Goal: Task Accomplishment & Management: Manage account settings

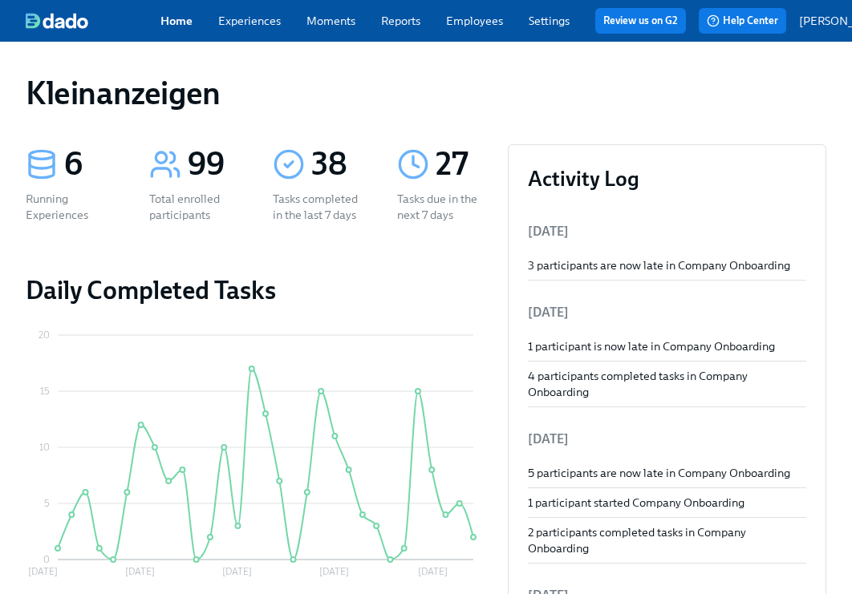
click at [488, 8] on div "Home Experiences Moments Reports Employees Settings Review us on G2 Help Center…" at bounding box center [473, 21] width 947 height 42
click at [472, 27] on link "Employees" at bounding box center [474, 21] width 57 height 14
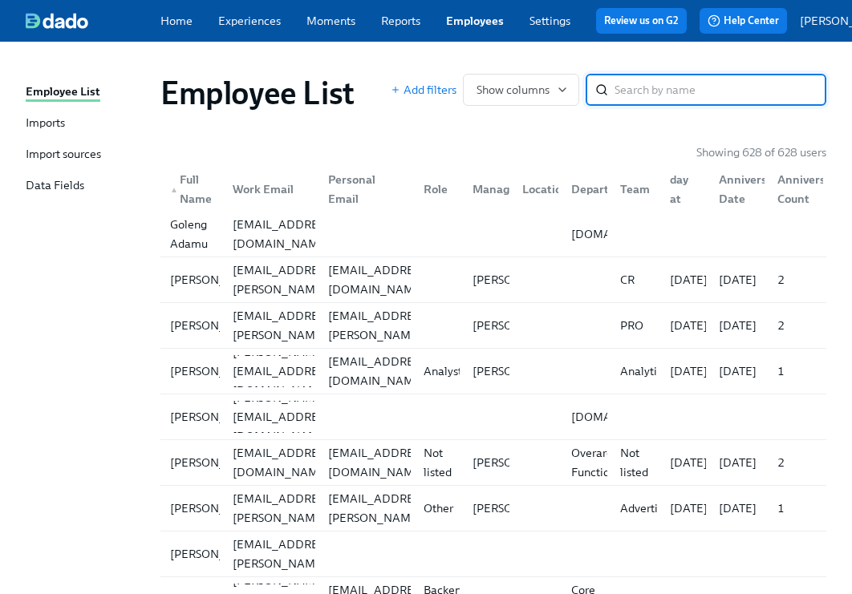
click at [646, 99] on input "search" at bounding box center [720, 90] width 212 height 32
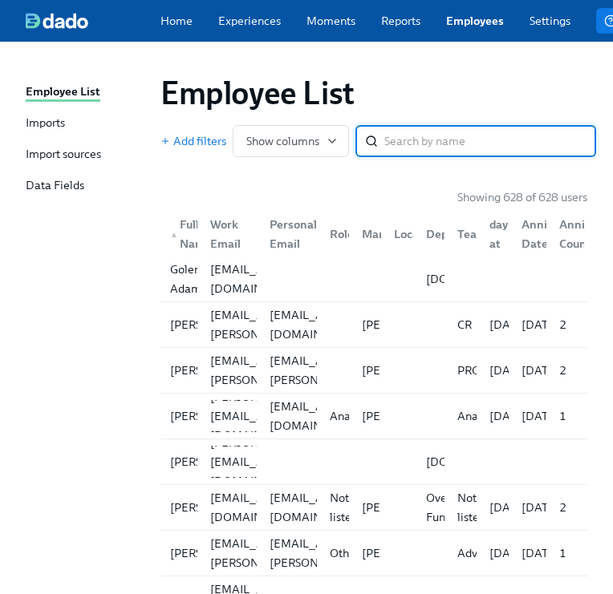
click at [366, 103] on div "Employee List" at bounding box center [373, 93] width 427 height 38
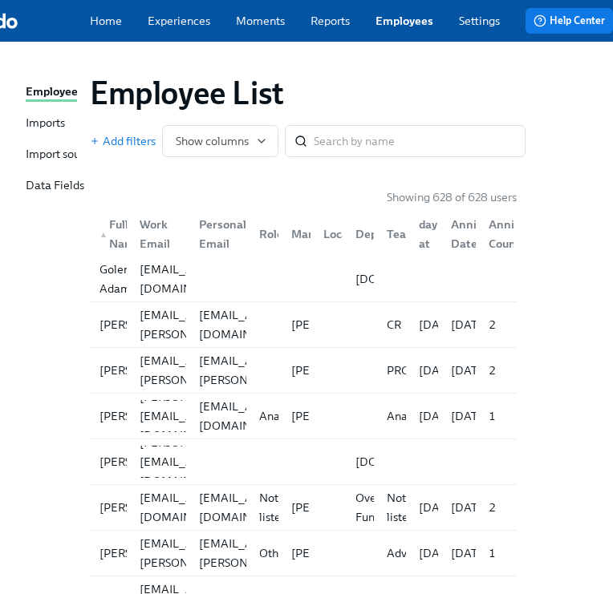
scroll to position [0, 107]
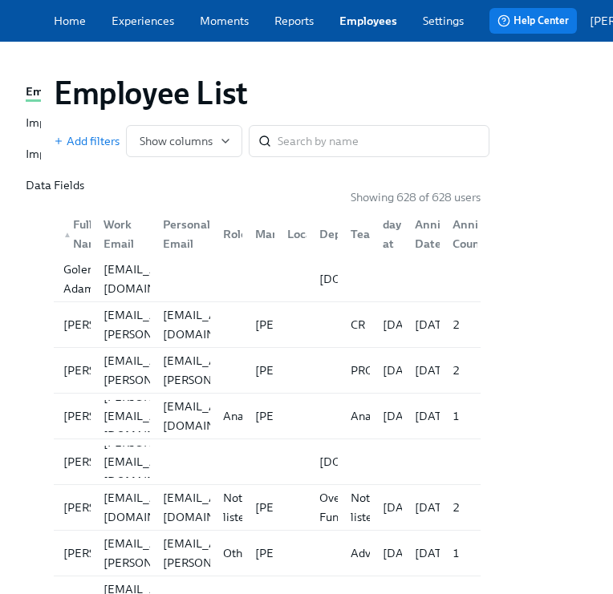
click at [359, 124] on div "Employee List Add filters Show columns ​" at bounding box center [267, 115] width 427 height 83
click at [345, 148] on input "search" at bounding box center [384, 141] width 212 height 32
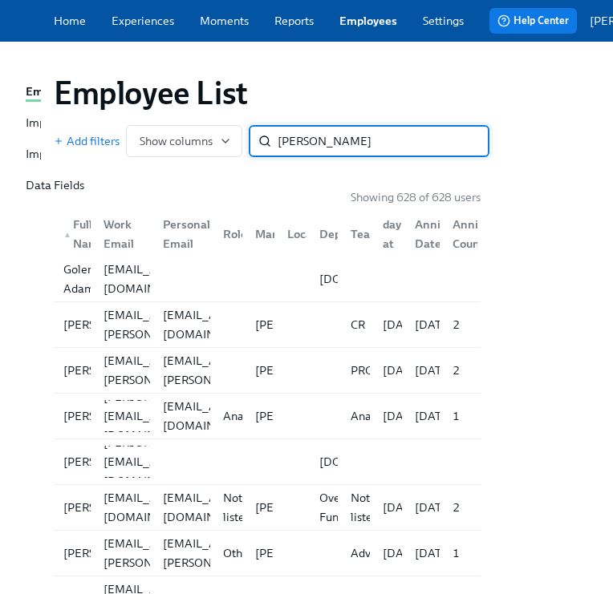
type input "[PERSON_NAME]"
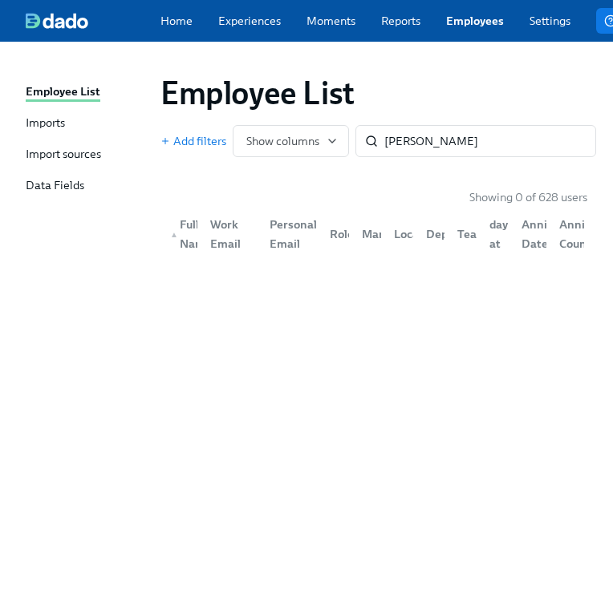
click at [458, 29] on link "Employees" at bounding box center [475, 21] width 58 height 16
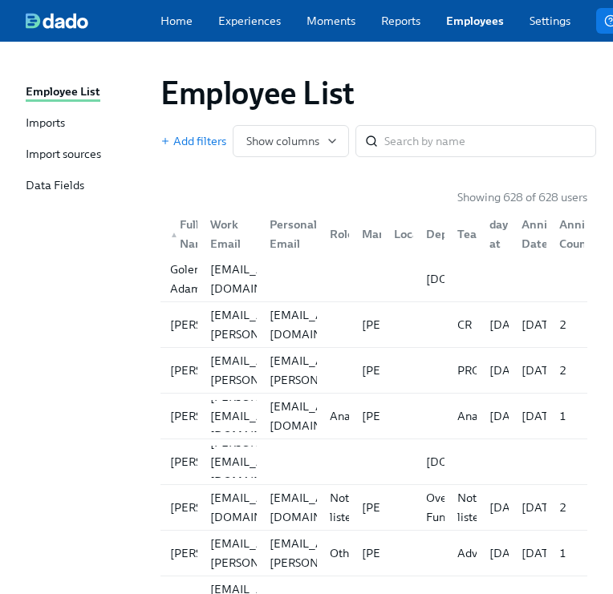
click at [382, 167] on div "Employee List Add filters Show columns ​" at bounding box center [374, 115] width 452 height 109
click at [407, 154] on input "search" at bounding box center [490, 141] width 212 height 32
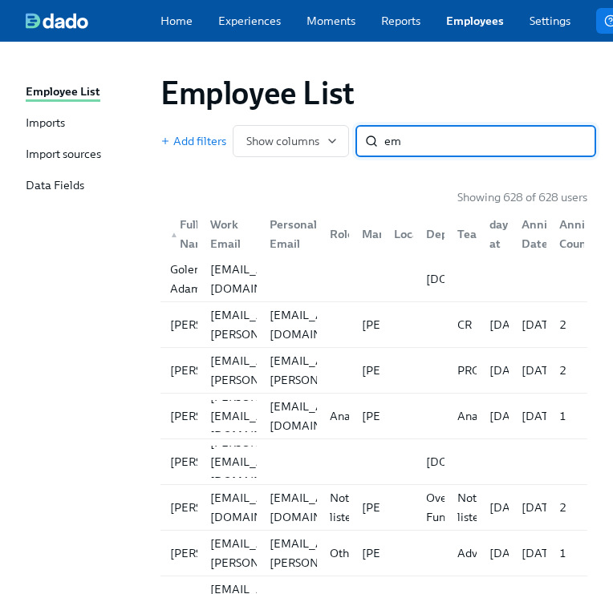
type input "e"
type input "[PERSON_NAME]"
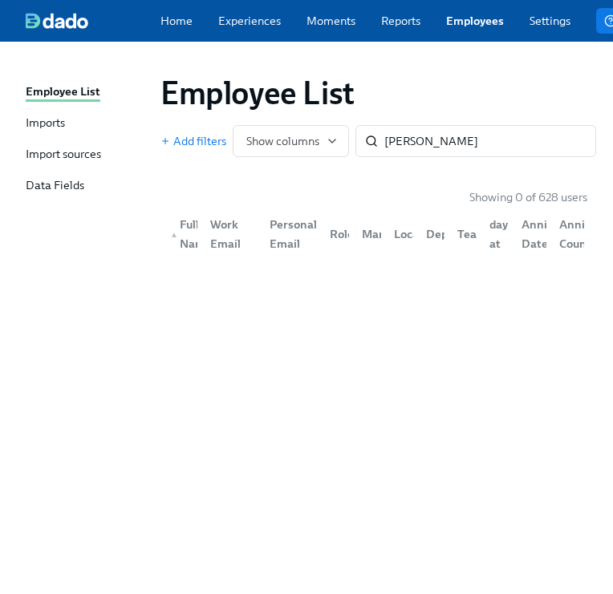
click at [302, 301] on div "Employee List Add filters Show columns [PERSON_NAME] ​ Showing 0 of 628 users ▲…" at bounding box center [306, 308] width 561 height 495
click at [464, 144] on input "[PERSON_NAME]" at bounding box center [490, 141] width 212 height 32
click at [413, 25] on link "Reports" at bounding box center [400, 21] width 39 height 16
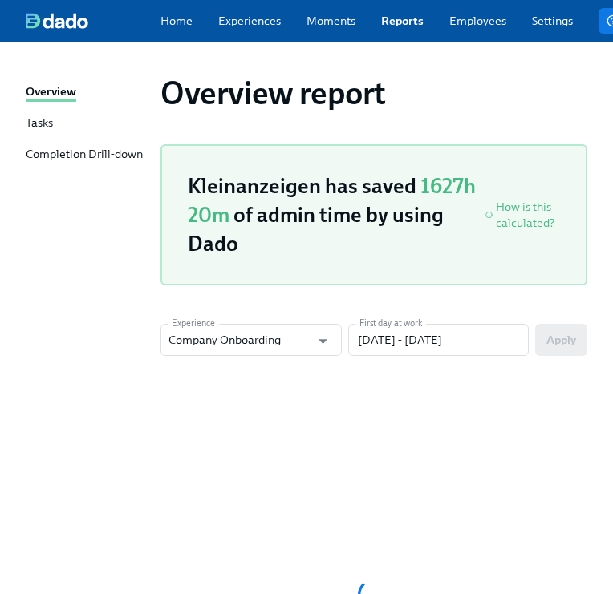
click at [500, 24] on link "Employees" at bounding box center [477, 21] width 57 height 16
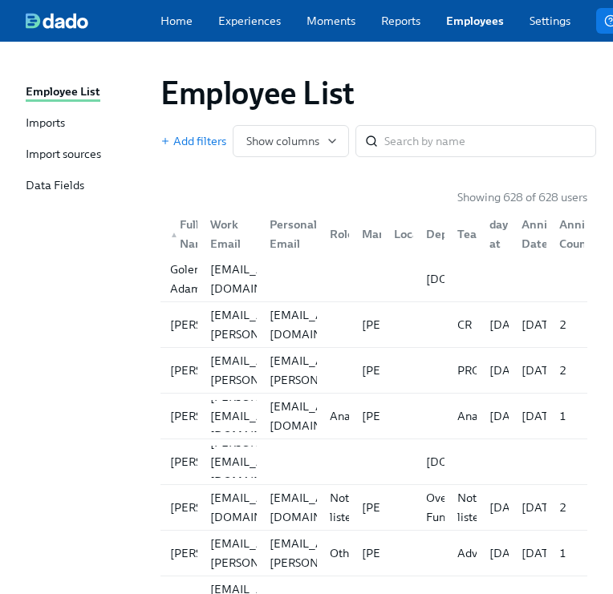
click at [538, 26] on link "Settings" at bounding box center [549, 21] width 41 height 16
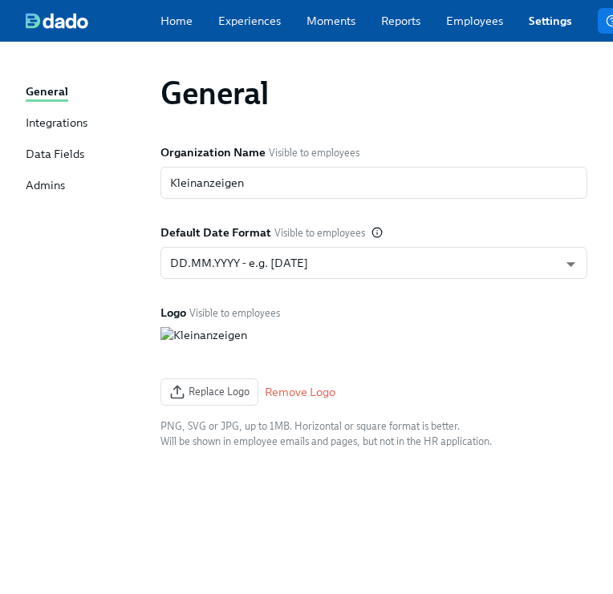
click at [476, 18] on link "Employees" at bounding box center [474, 21] width 57 height 16
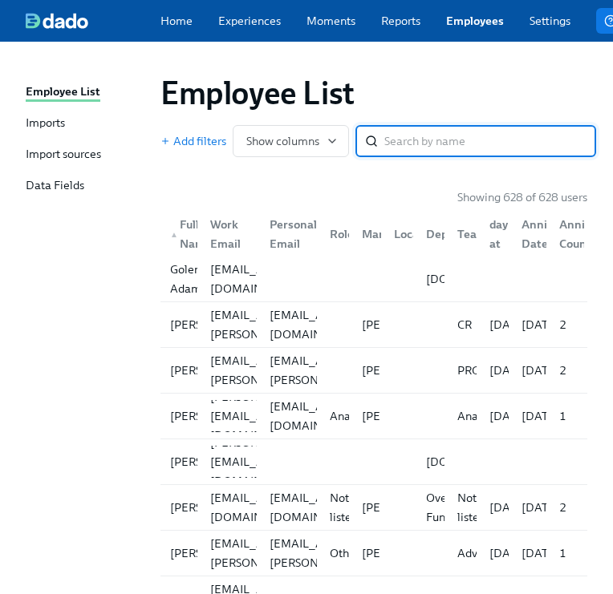
click at [78, 148] on div "Import sources" at bounding box center [63, 155] width 75 height 18
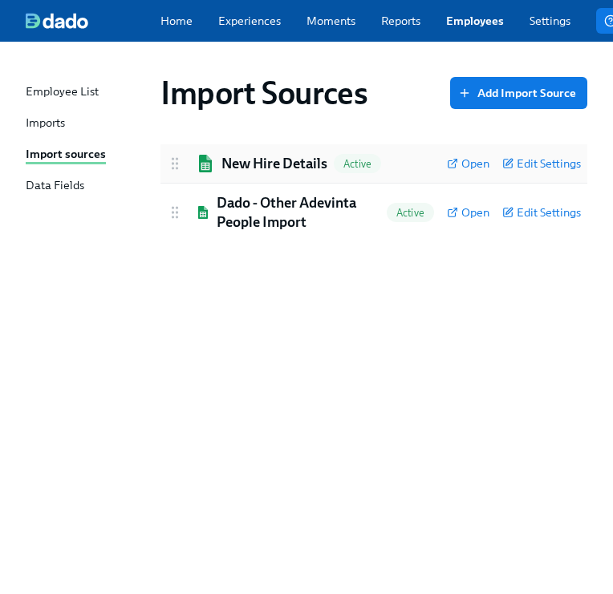
click at [278, 173] on h2 "New Hire Details" at bounding box center [274, 163] width 106 height 19
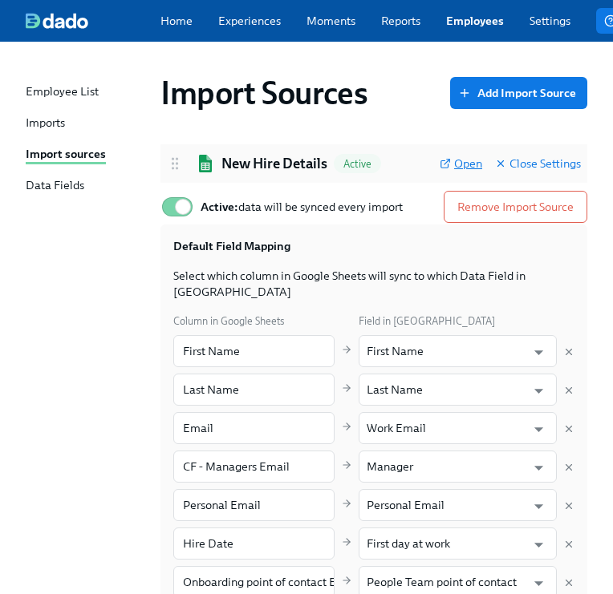
click at [459, 168] on span "Open" at bounding box center [461, 164] width 43 height 16
click at [507, 133] on div "Import Sources Add Import Source New Hire Details Active Open Close Settings Ac…" at bounding box center [306, 519] width 561 height 916
click at [429, 125] on div "Import Sources Add Import Source" at bounding box center [374, 93] width 452 height 64
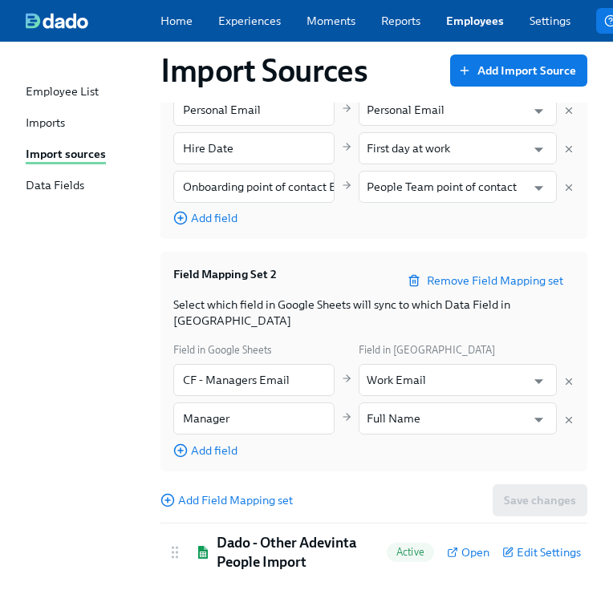
click at [59, 130] on div "Imports" at bounding box center [45, 124] width 39 height 18
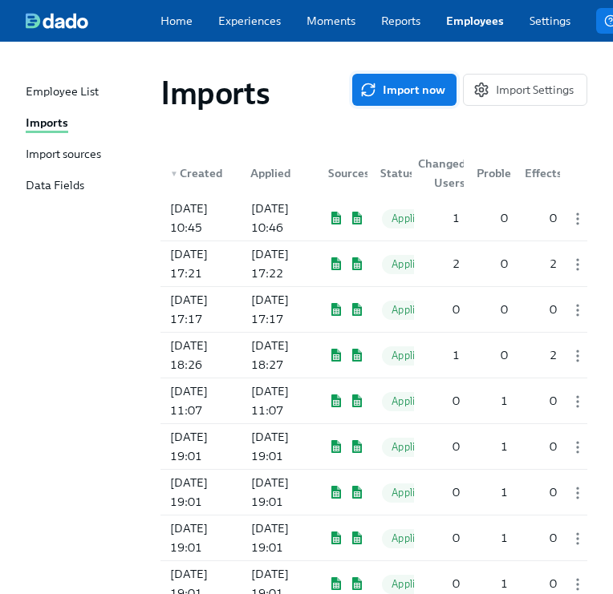
click at [424, 98] on span "Import now" at bounding box center [404, 90] width 82 height 16
click at [466, 34] on div "Home Experiences Moments Reports Employees Settings Review us on G2 Help Center…" at bounding box center [422, 21] width 845 height 42
click at [470, 24] on link "Employees" at bounding box center [475, 21] width 58 height 16
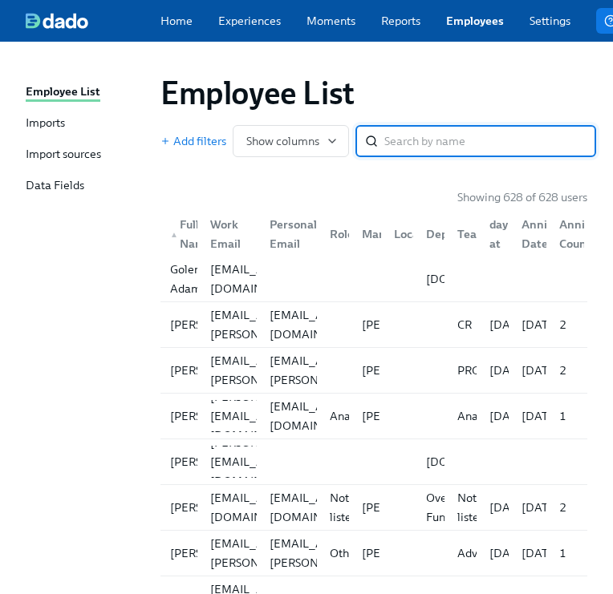
click at [396, 152] on input "search" at bounding box center [490, 141] width 212 height 32
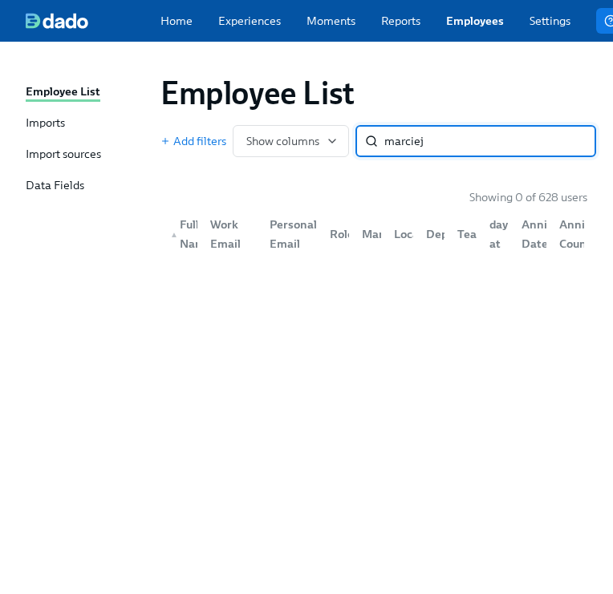
type input "marciej"
click at [492, 28] on link "Employees" at bounding box center [475, 21] width 58 height 16
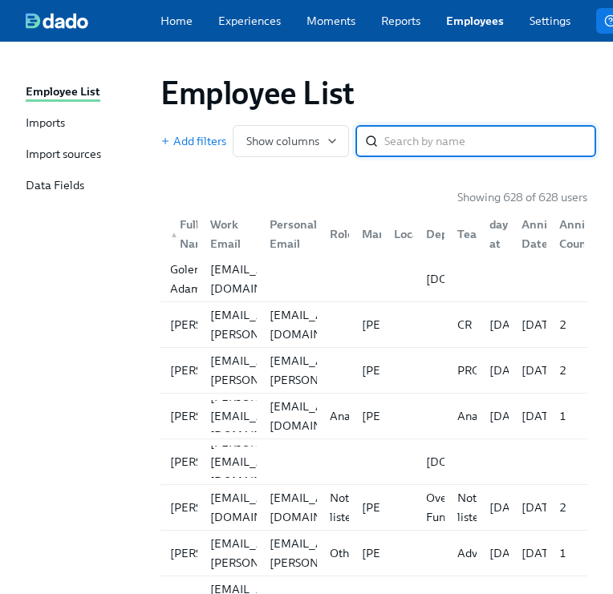
click at [402, 138] on input "search" at bounding box center [490, 141] width 212 height 32
click at [318, 140] on span "Show columns" at bounding box center [290, 141] width 89 height 16
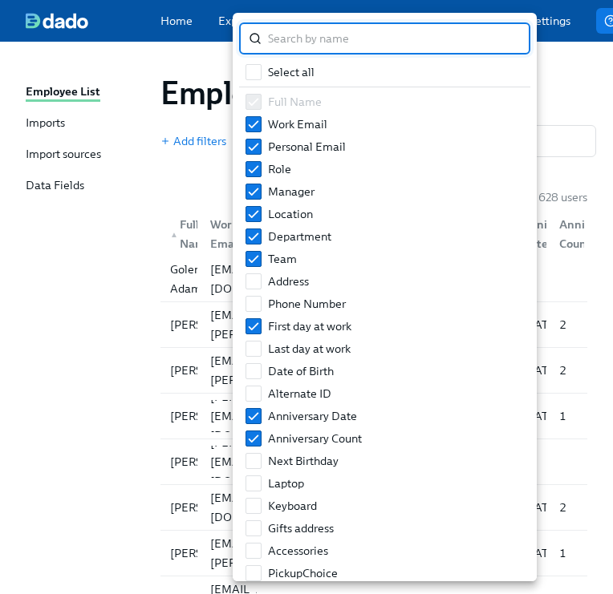
click at [148, 145] on div at bounding box center [306, 297] width 613 height 594
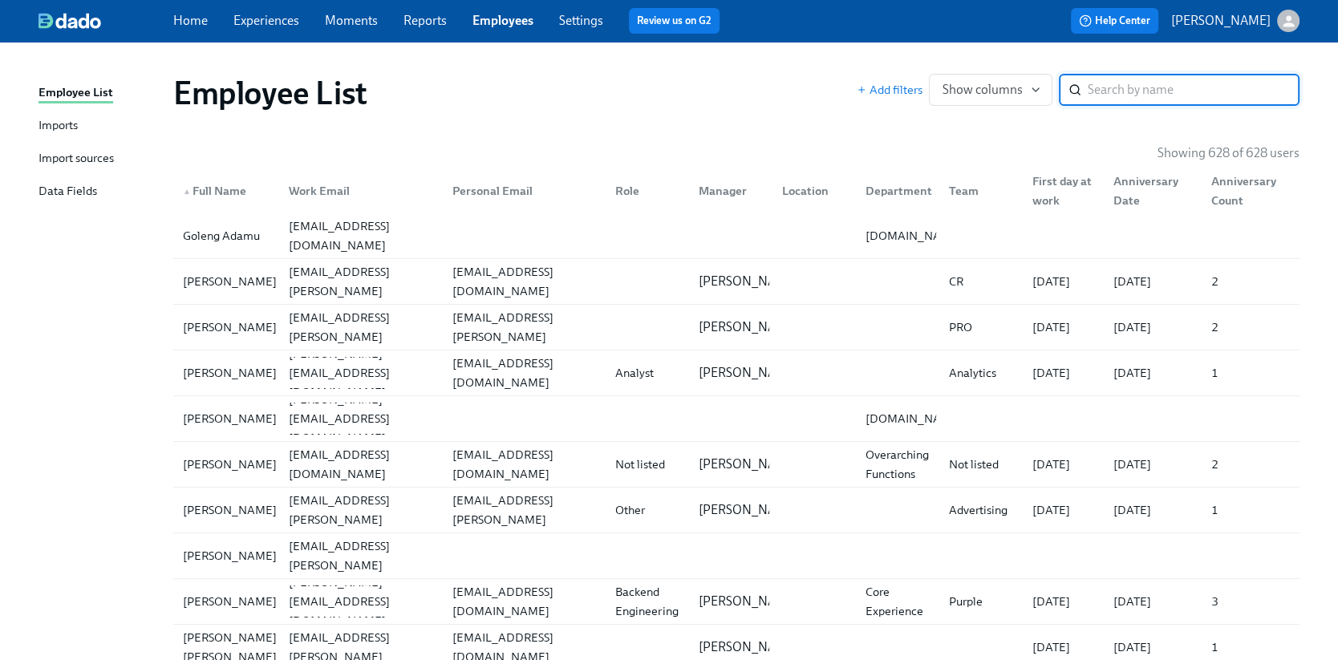
click at [851, 89] on input "search" at bounding box center [1194, 90] width 212 height 32
type input "[PERSON_NAME]"
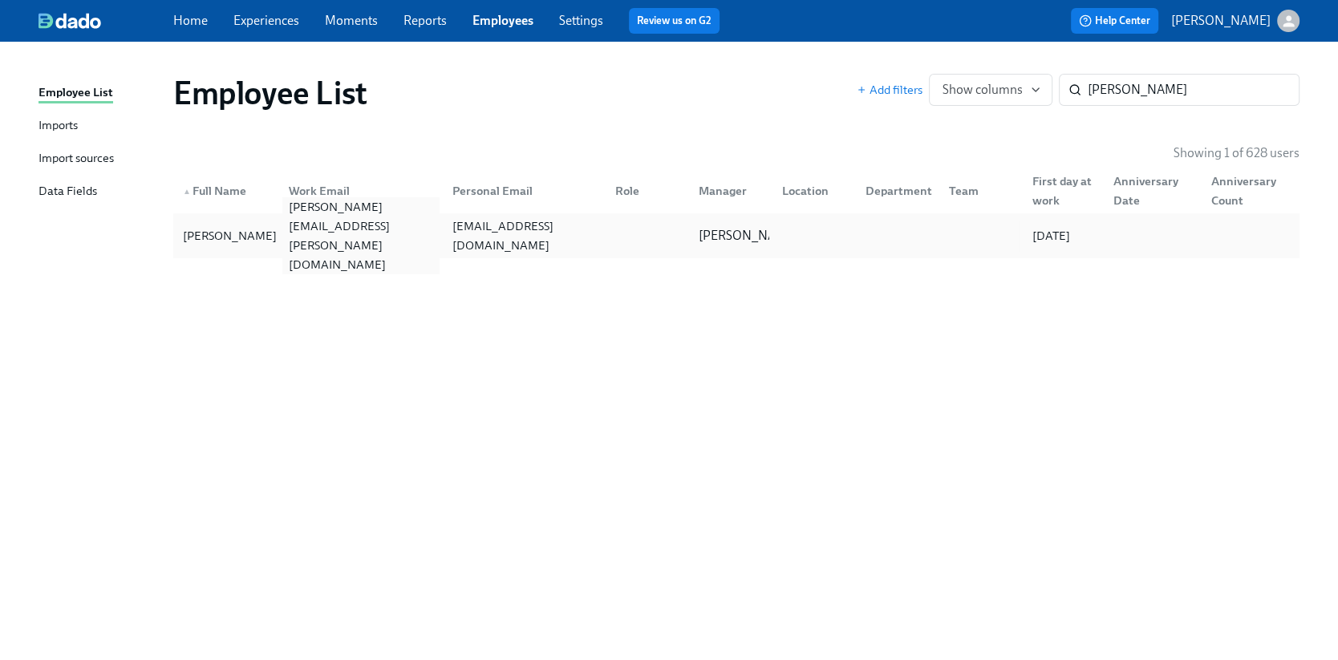
click at [350, 239] on div "[PERSON_NAME][EMAIL_ADDRESS][PERSON_NAME][DOMAIN_NAME]" at bounding box center [360, 235] width 157 height 77
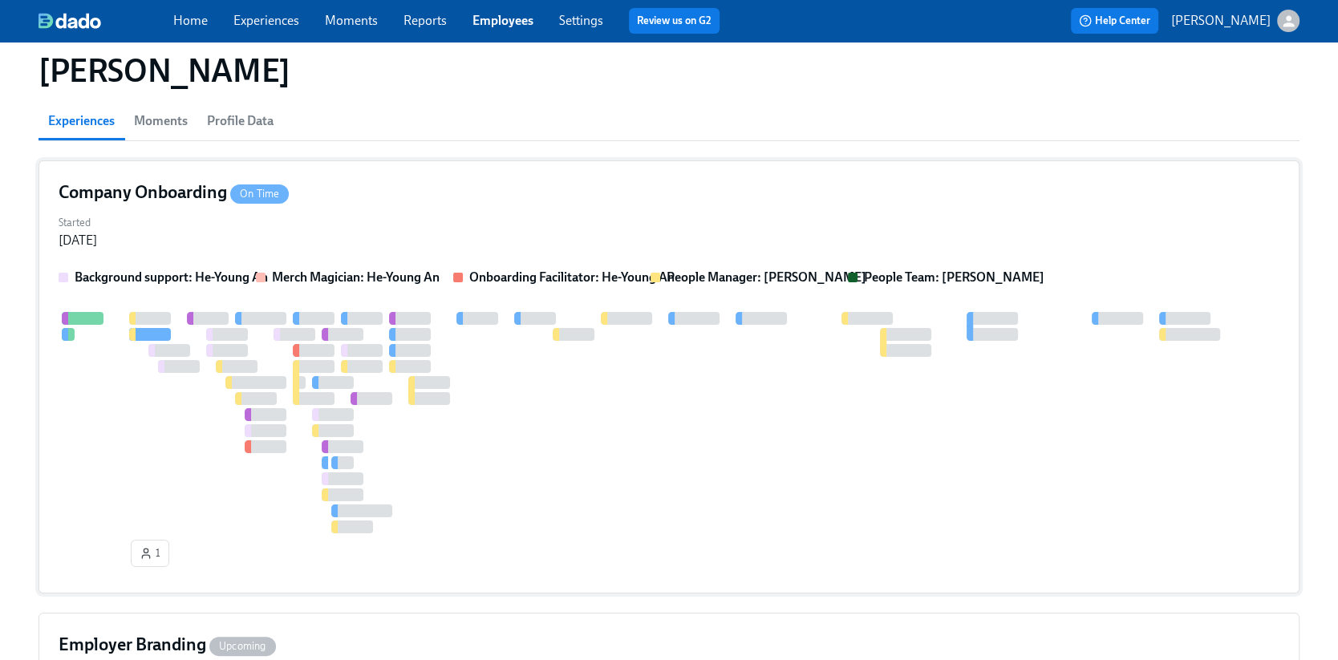
scroll to position [136, 0]
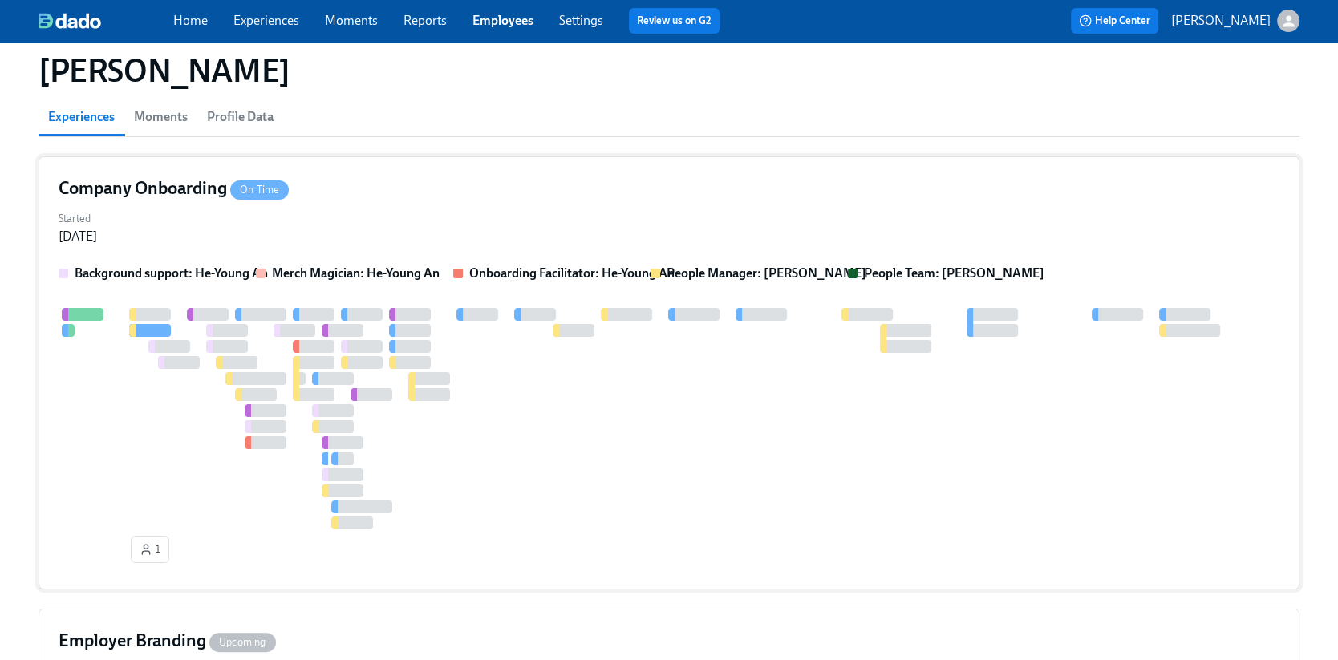
click at [336, 194] on div "Company Onboarding On Time" at bounding box center [669, 188] width 1221 height 24
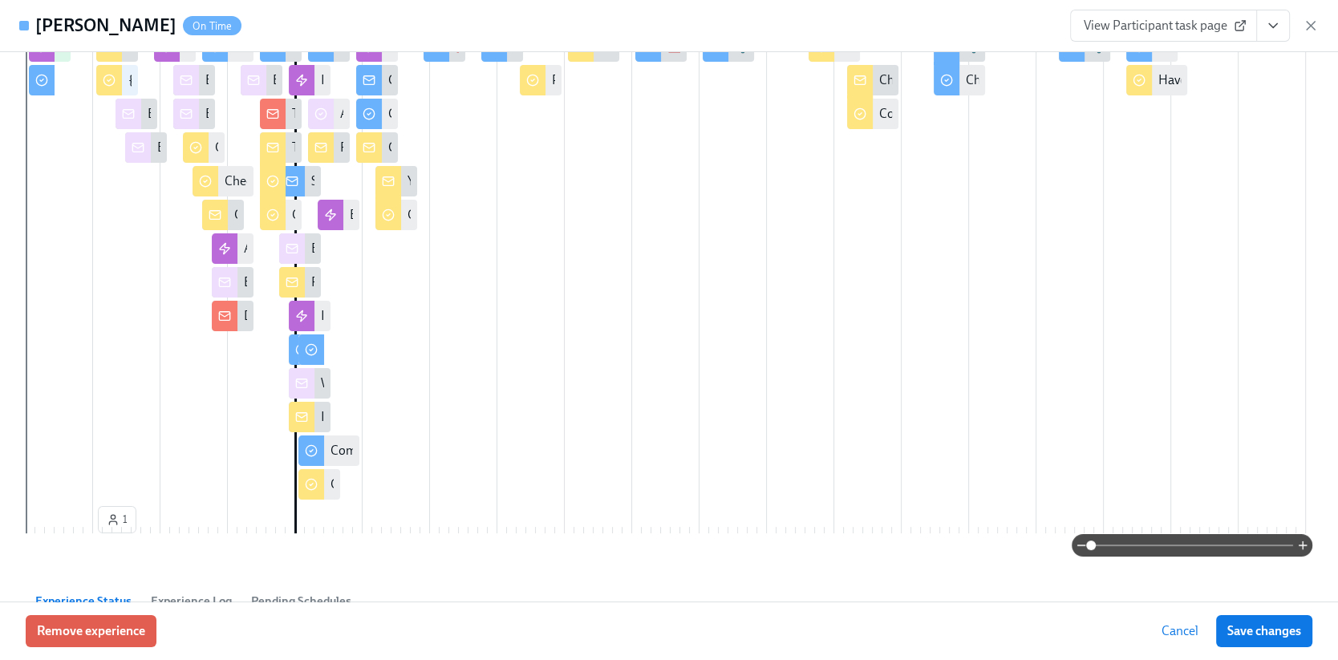
scroll to position [0, 0]
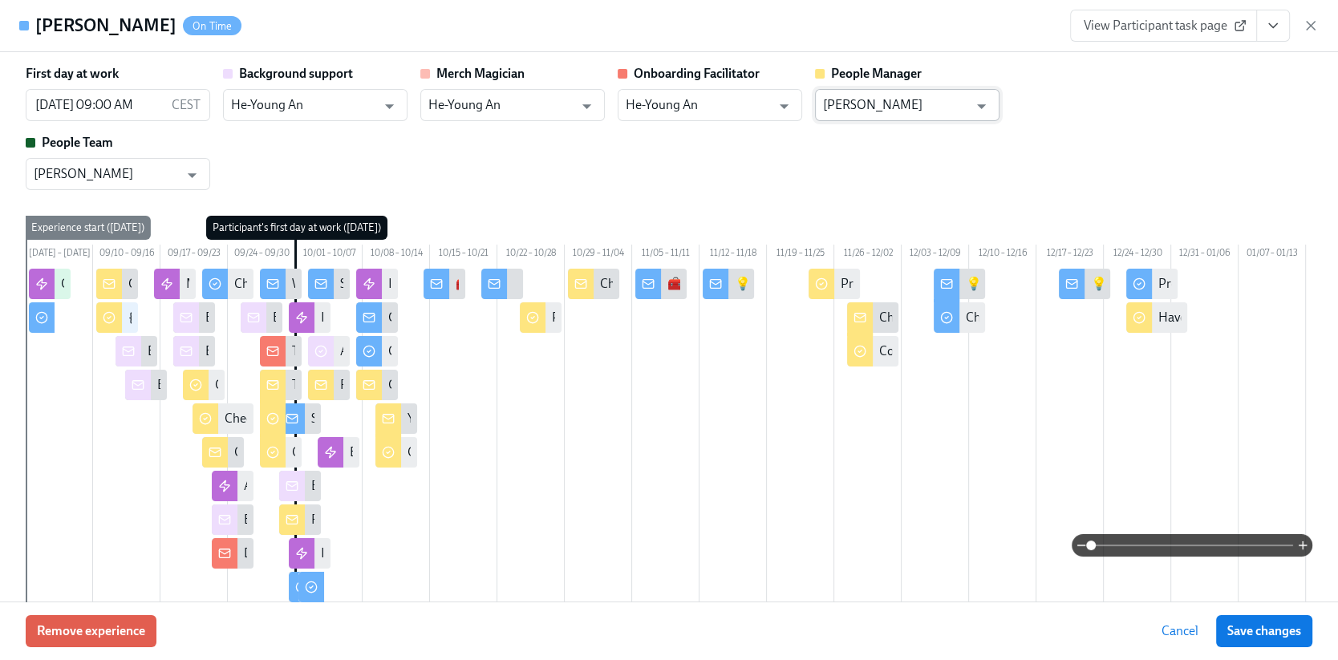
click at [851, 107] on input "[PERSON_NAME]" at bounding box center [895, 105] width 145 height 32
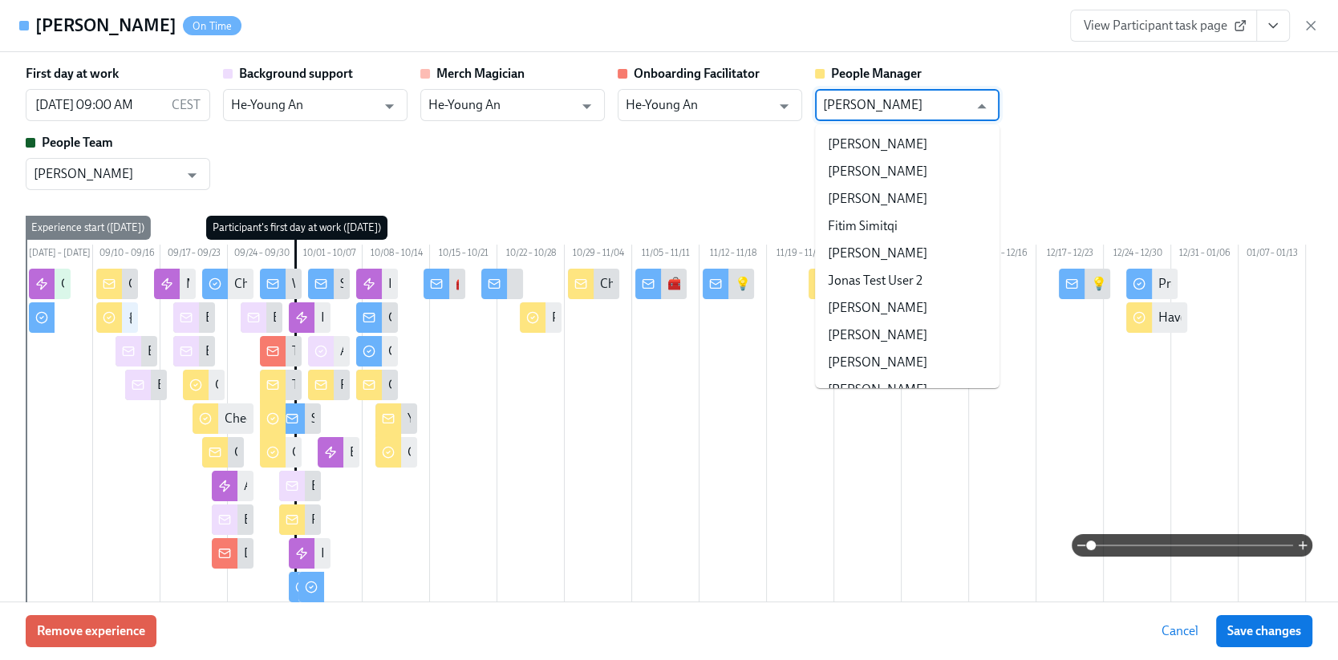
scroll to position [16640, 0]
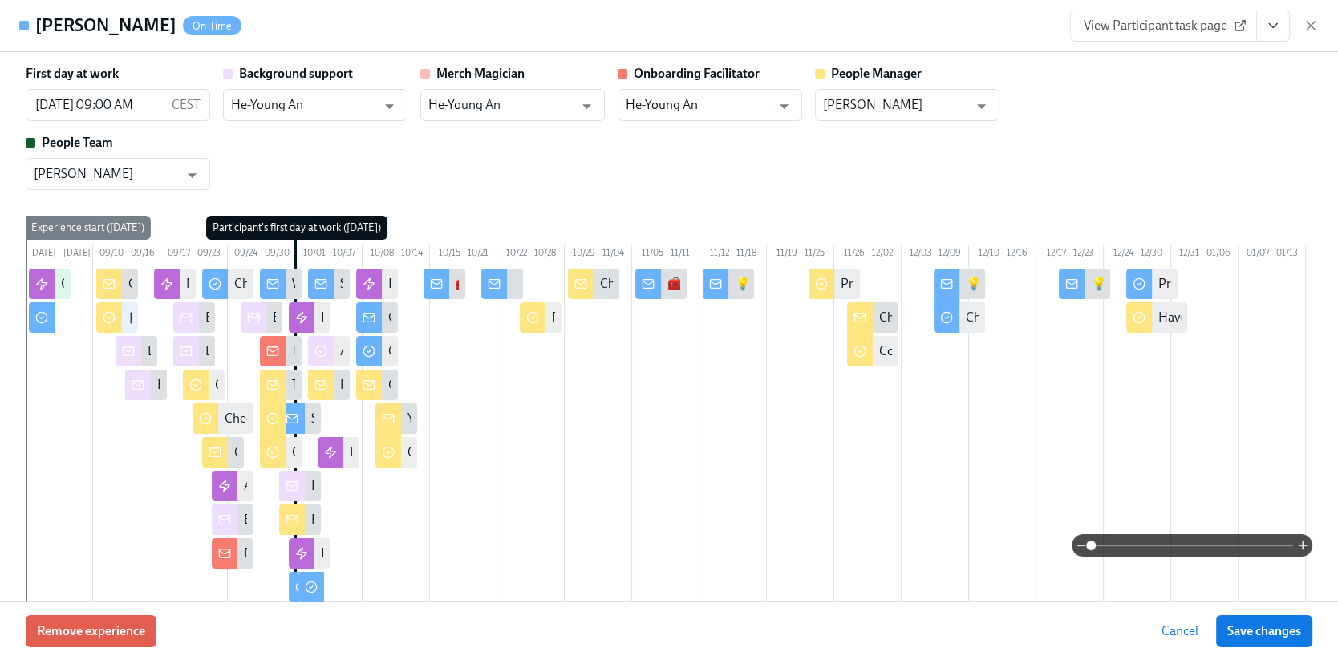
click at [711, 163] on div "First day at work [DATE] 09:00 AM CEST ​ Background support He-Young An ​ Merch…" at bounding box center [669, 127] width 1286 height 125
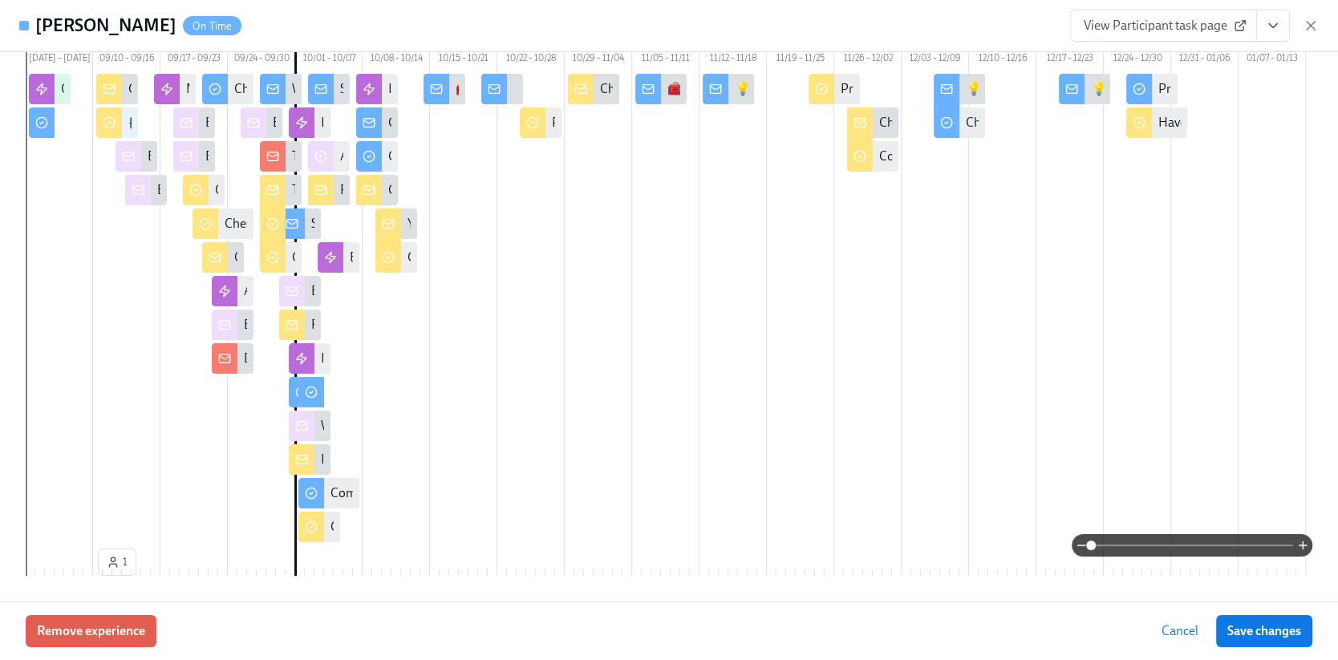
scroll to position [196, 0]
click at [82, 594] on span "Remove experience" at bounding box center [91, 631] width 108 height 16
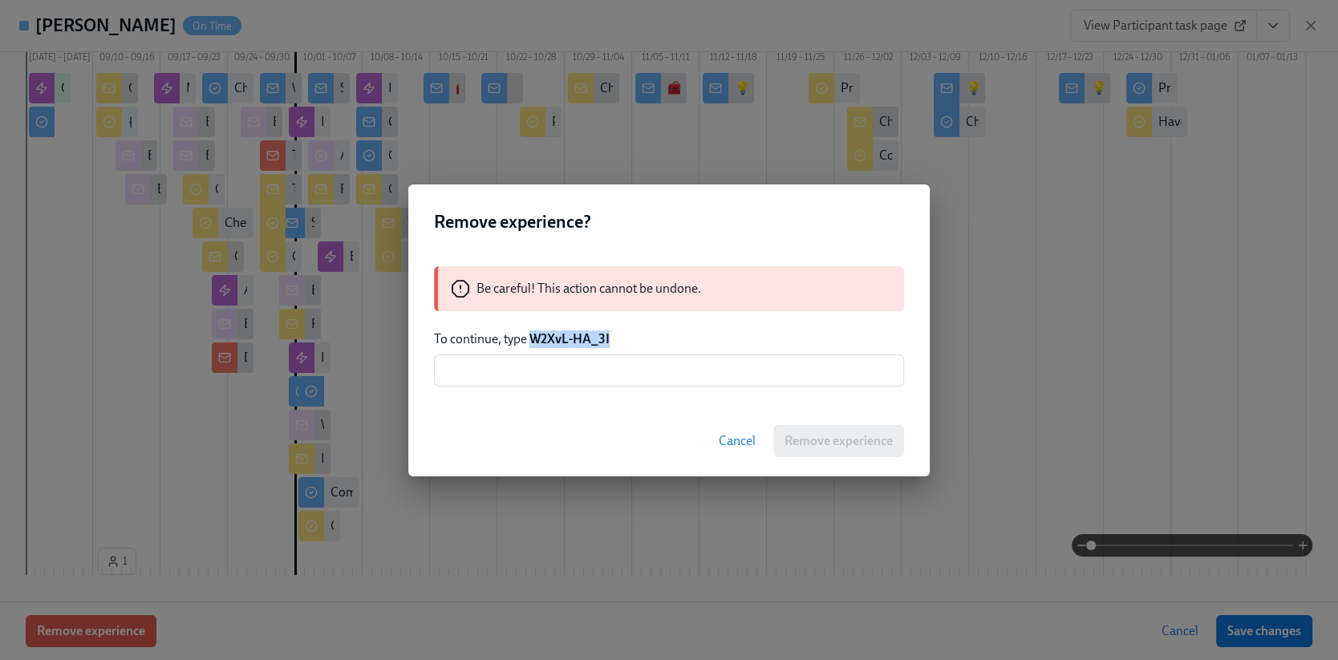
drag, startPoint x: 618, startPoint y: 340, endPoint x: 533, endPoint y: 339, distance: 85.0
click at [533, 339] on p "To continue, type W2XvL-HA_3I" at bounding box center [669, 339] width 470 height 18
copy strong "W2XvL-HA_3I"
click at [481, 375] on input "text" at bounding box center [669, 370] width 470 height 32
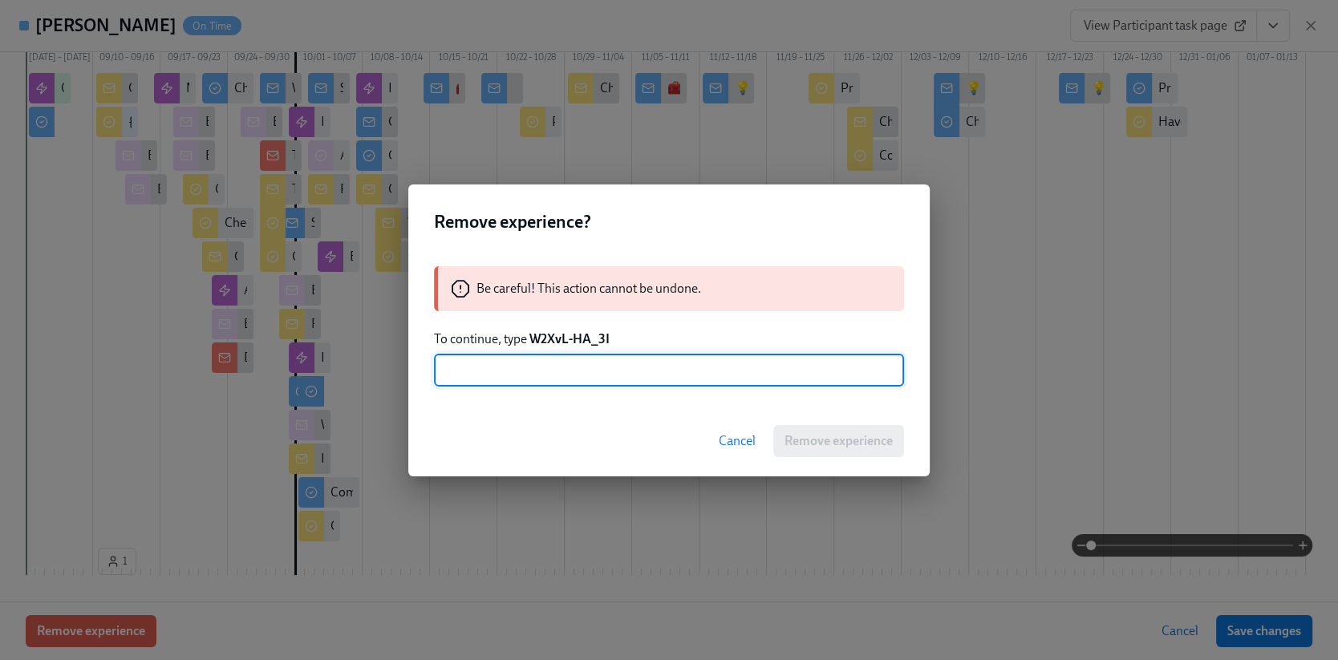
paste input "W2XvL-HA_3I"
type input "W2XvL-HA_3I"
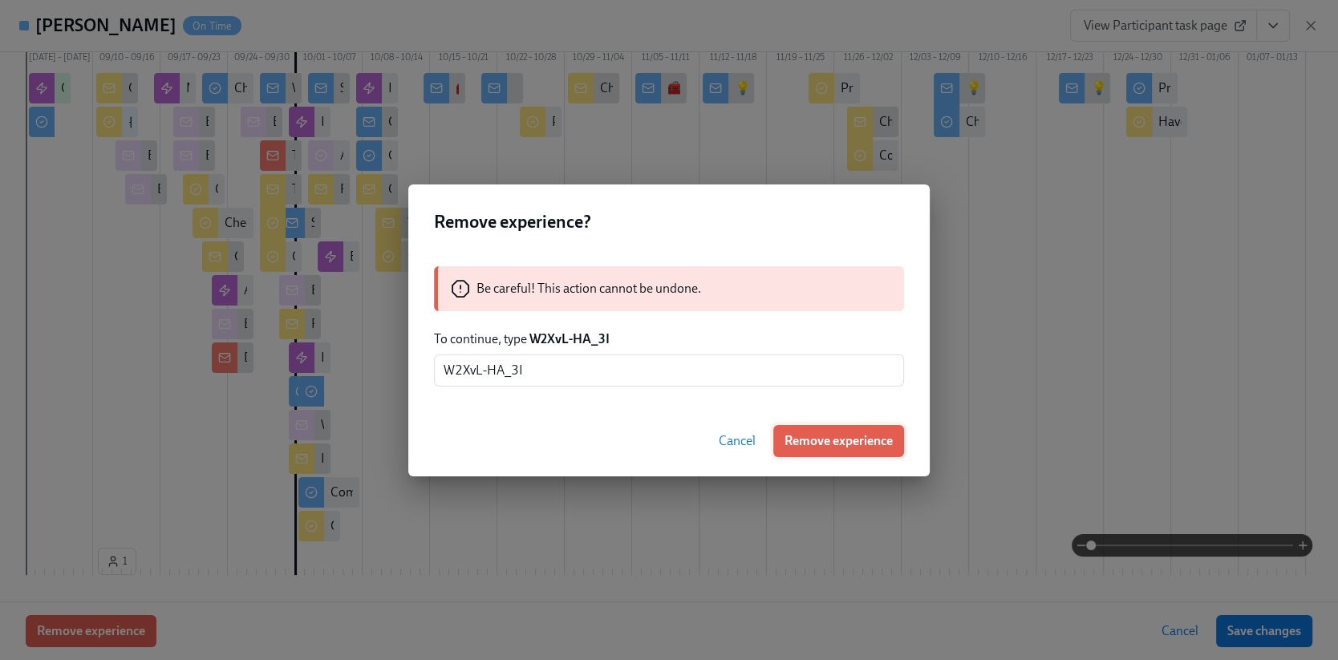
click at [845, 442] on span "Remove experience" at bounding box center [838, 441] width 108 height 16
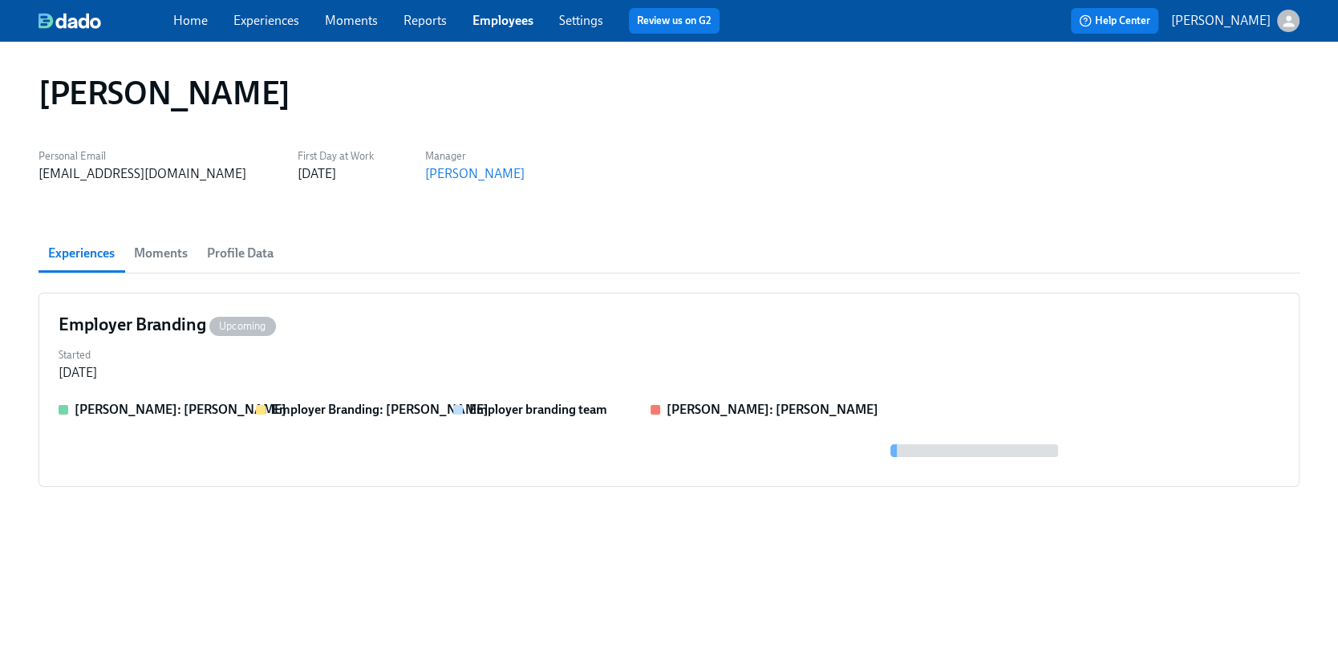
scroll to position [0, 0]
click at [530, 170] on div "Personal Email [EMAIL_ADDRESS][DOMAIN_NAME] First Day at Work [DATE] Manager [P…" at bounding box center [668, 163] width 1261 height 38
click at [145, 175] on div "[EMAIL_ADDRESS][DOMAIN_NAME]" at bounding box center [142, 174] width 208 height 18
click at [424, 30] on div "Home Experiences Moments Reports Employees Settings Review us on G2" at bounding box center [454, 21] width 563 height 26
click at [424, 20] on link "Reports" at bounding box center [424, 20] width 43 height 15
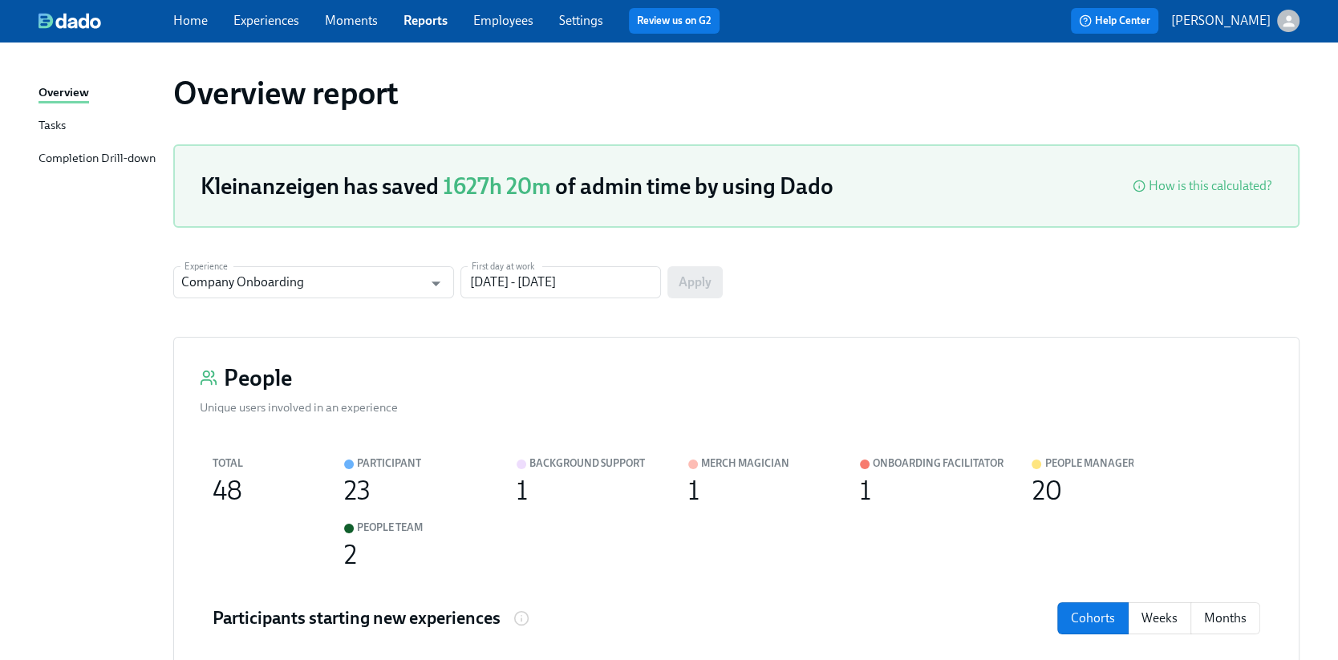
click at [487, 20] on link "Employees" at bounding box center [503, 20] width 60 height 15
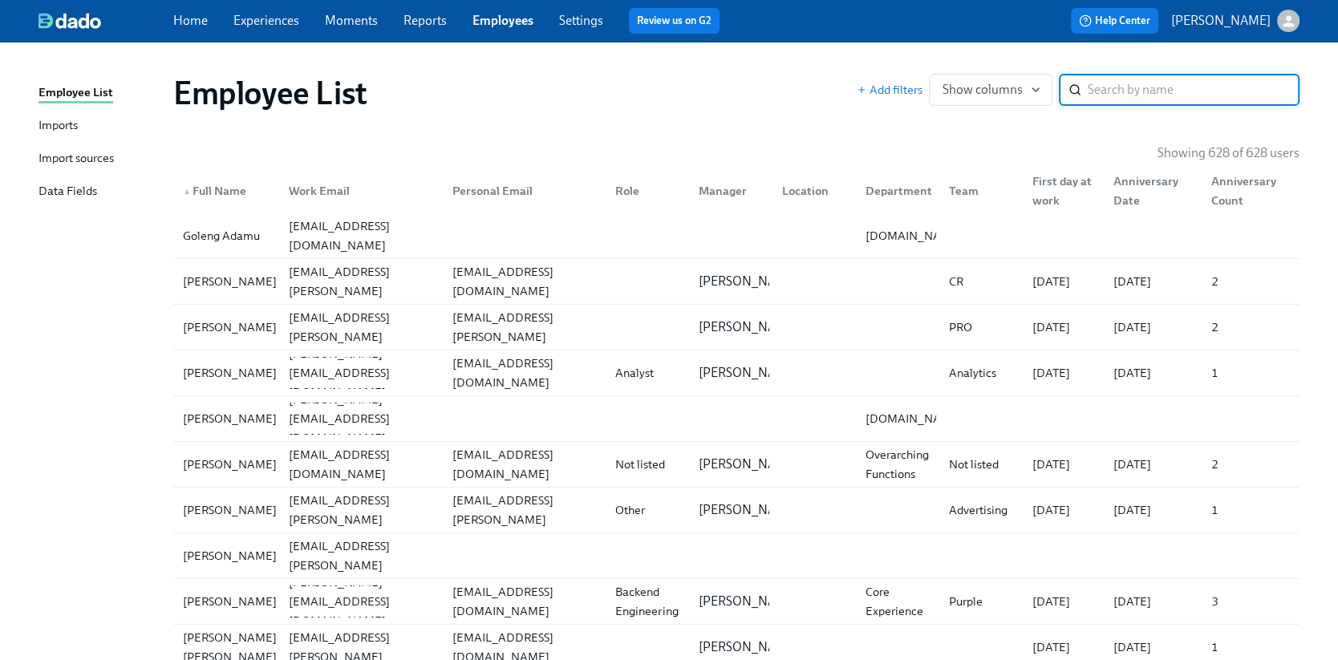
click at [90, 160] on div "Import sources" at bounding box center [75, 159] width 75 height 20
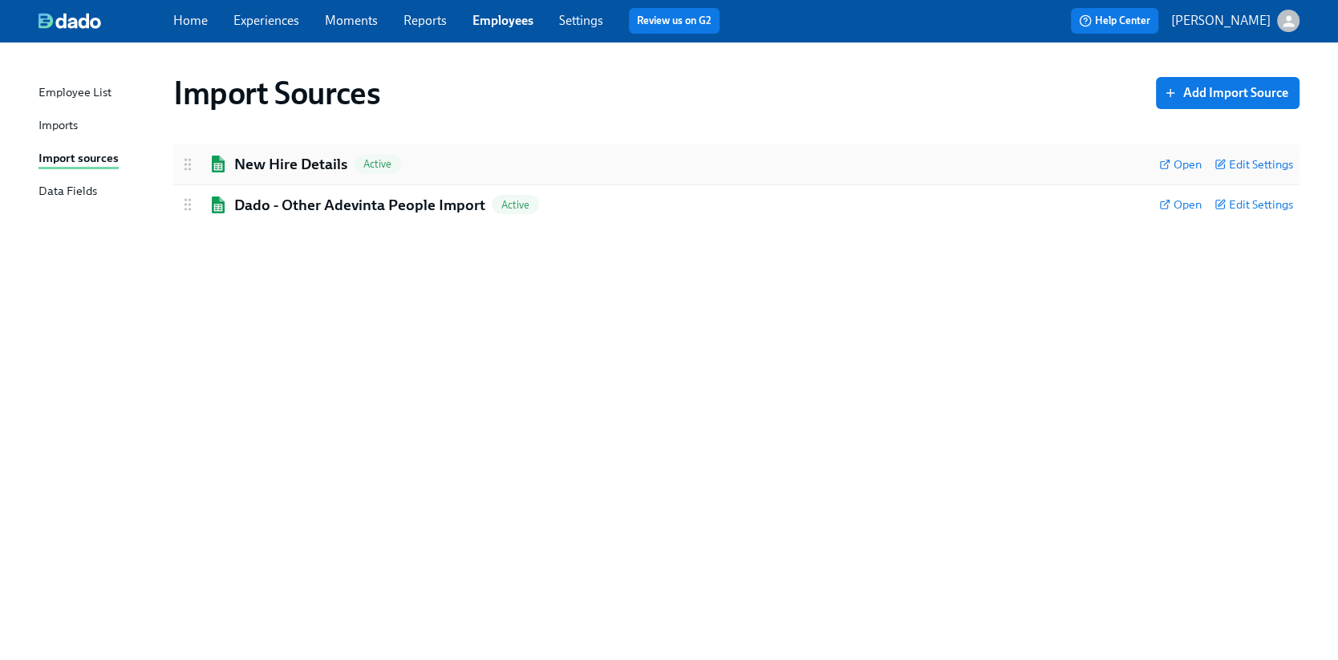
click at [320, 165] on h2 "New Hire Details" at bounding box center [290, 164] width 113 height 21
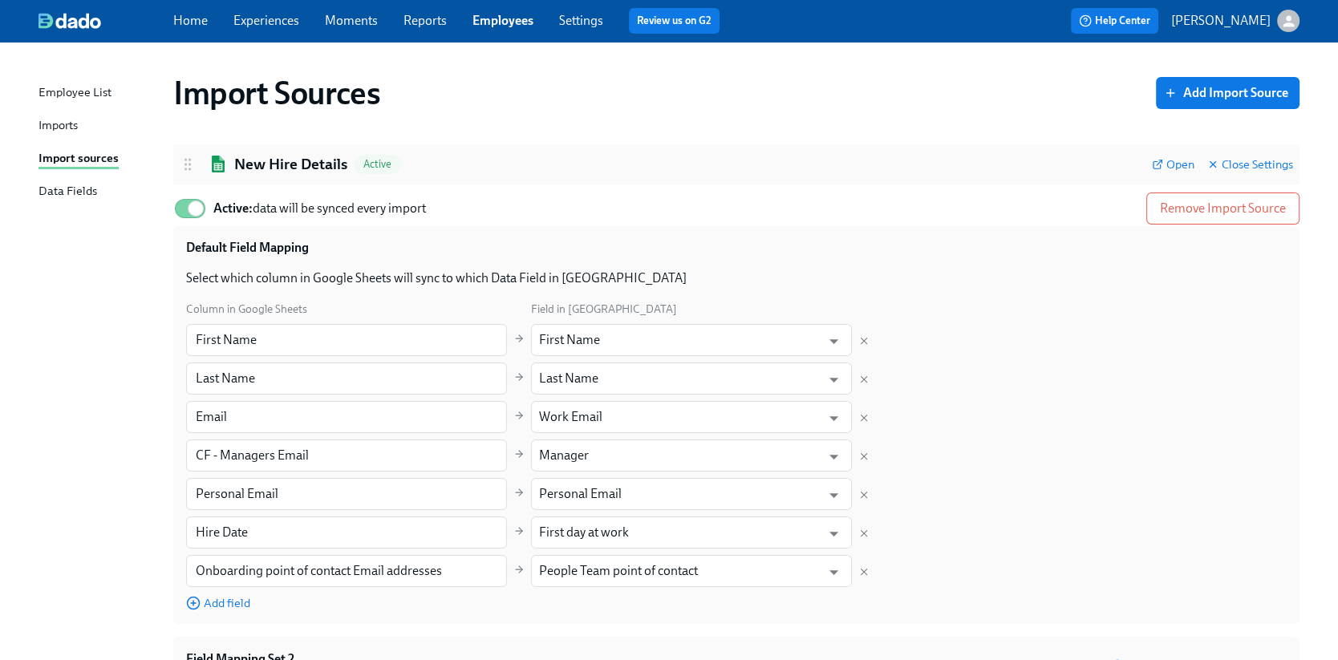
click at [320, 165] on h2 "New Hire Details" at bounding box center [290, 164] width 113 height 21
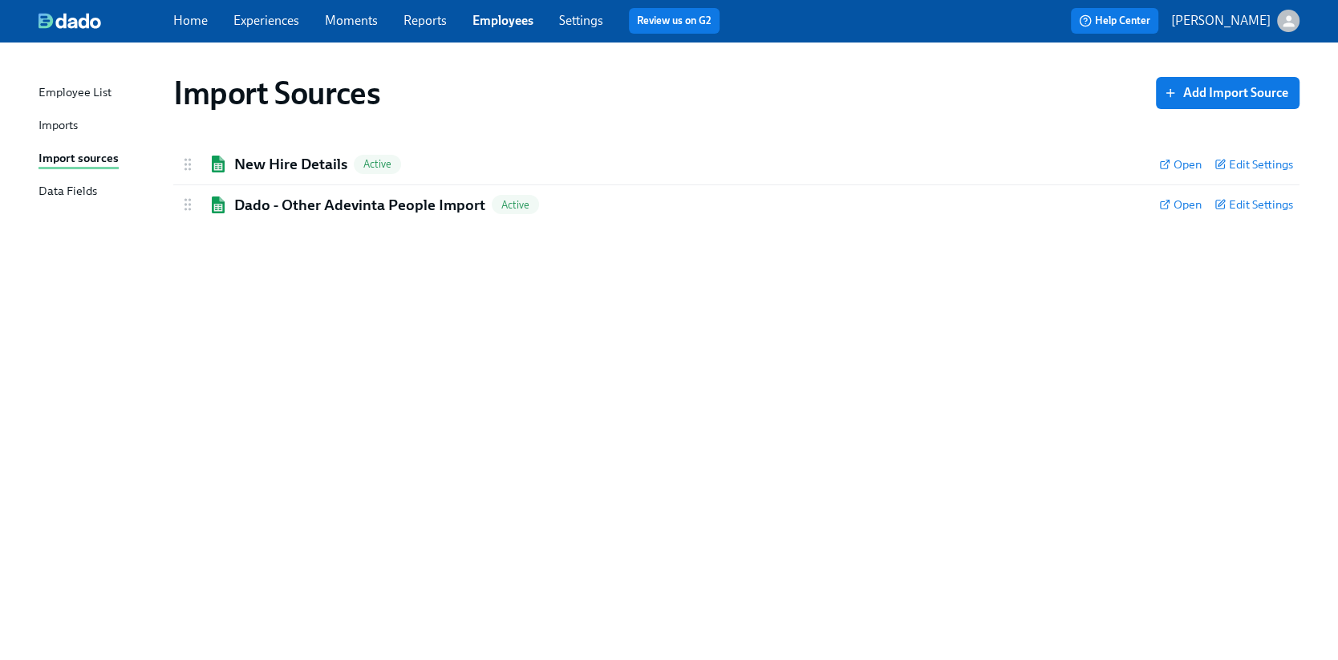
click at [71, 125] on div "Imports" at bounding box center [57, 126] width 39 height 20
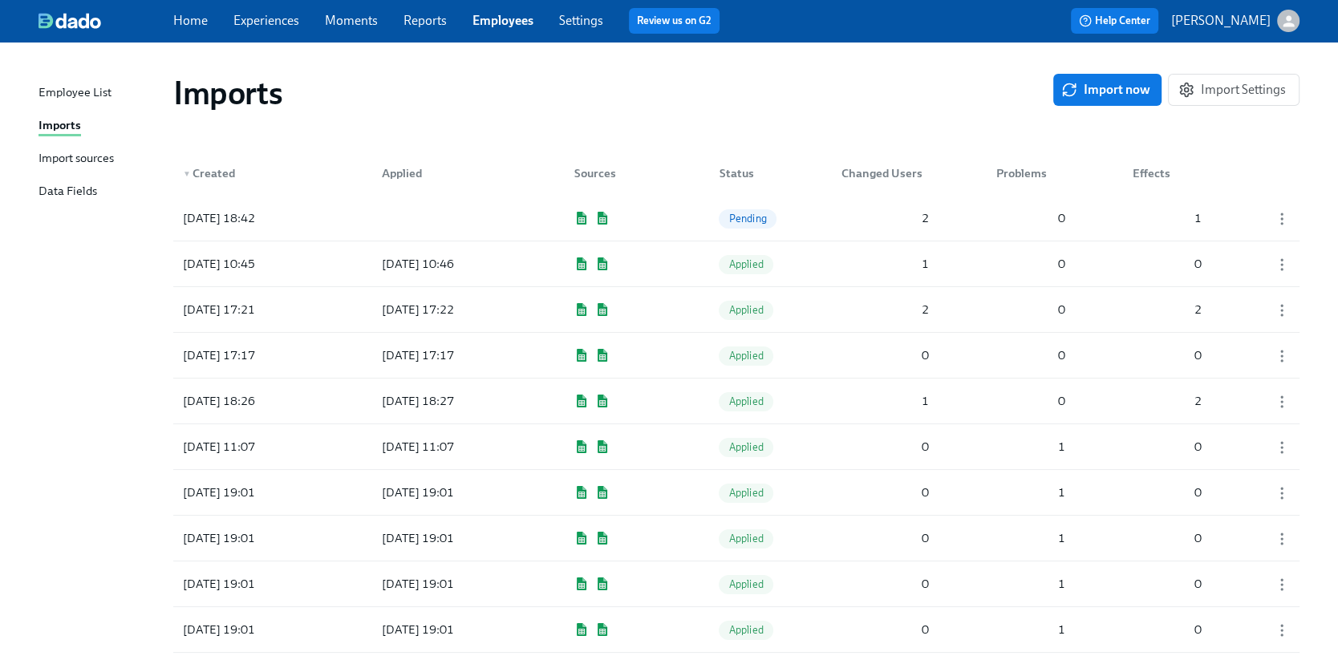
click at [756, 119] on div "Imports Import now Import Settings" at bounding box center [736, 93] width 1152 height 64
click at [319, 221] on div "[DATE] 18:42" at bounding box center [248, 218] width 144 height 32
click at [828, 107] on div "Imports" at bounding box center [613, 93] width 880 height 38
click at [763, 124] on div "Imports Import now Import Settings" at bounding box center [736, 93] width 1152 height 64
click at [743, 219] on span "Pending" at bounding box center [747, 219] width 57 height 12
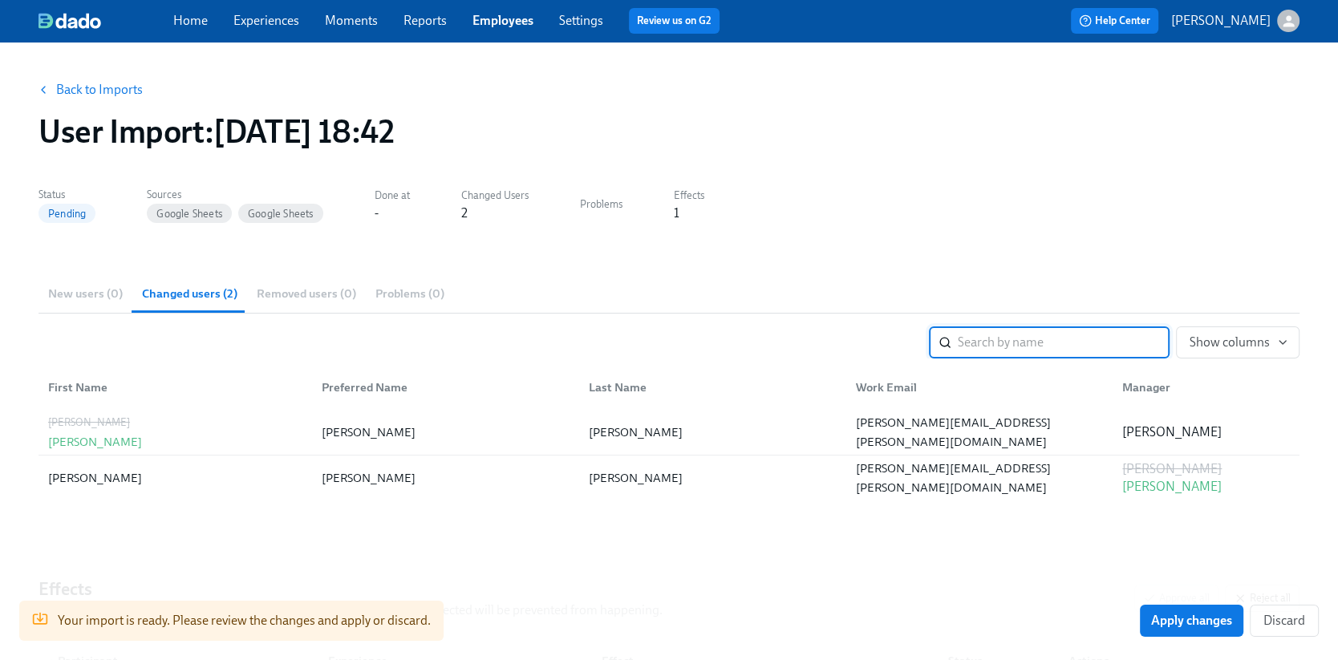
click at [110, 292] on div "New users (0) Changed users (2) Removed users (0) Problems (0)" at bounding box center [668, 293] width 1261 height 38
click at [111, 85] on link "Back to Imports" at bounding box center [99, 90] width 87 height 16
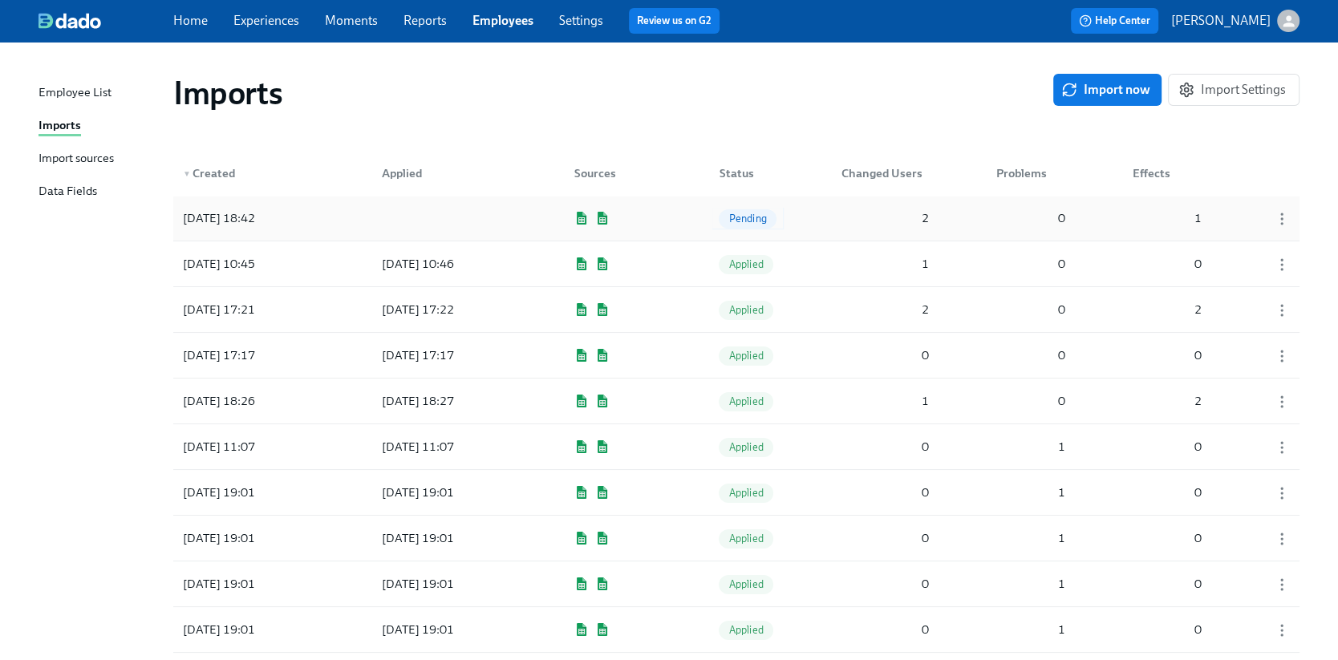
click at [755, 225] on div "Pending" at bounding box center [747, 218] width 57 height 19
